Goal: Transaction & Acquisition: Purchase product/service

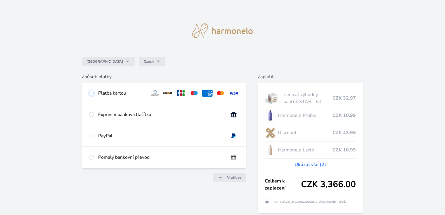
click at [92, 94] on input "radio" at bounding box center [91, 93] width 5 height 5
radio input "true"
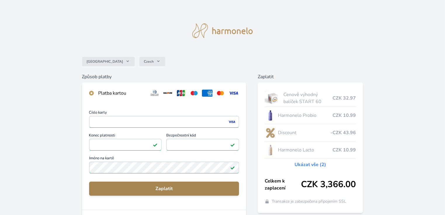
click at [156, 188] on span "Zaplatit" at bounding box center [164, 188] width 141 height 7
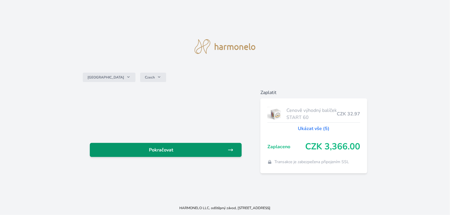
click at [218, 149] on span "Pokračovat" at bounding box center [160, 149] width 133 height 7
